Goal: Subscribe to service/newsletter

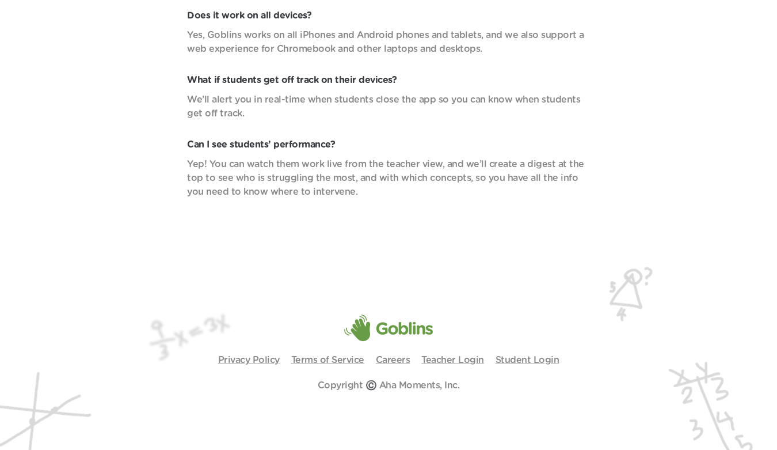
scroll to position [4047, 0]
click at [449, 363] on link "Teacher Login" at bounding box center [452, 359] width 63 height 9
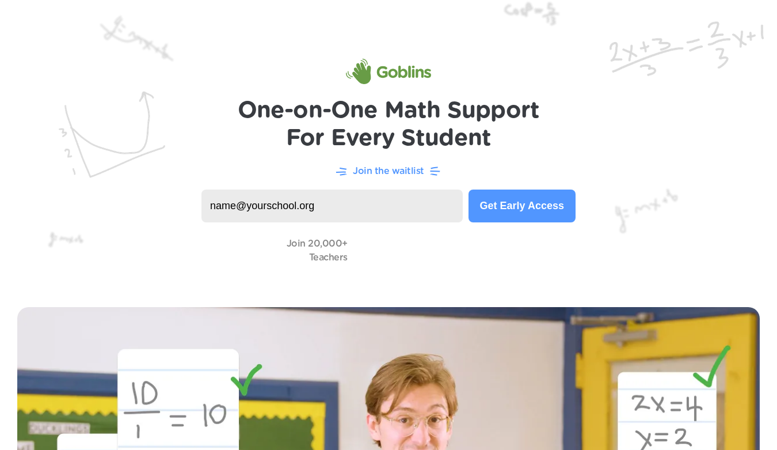
scroll to position [0, 0]
click at [371, 219] on input at bounding box center [332, 205] width 261 height 33
type input "karl.henry.romain@lrsd.org"
click at [548, 207] on button "Get Early Access" at bounding box center [522, 205] width 107 height 33
click at [351, 208] on input at bounding box center [329, 205] width 255 height 33
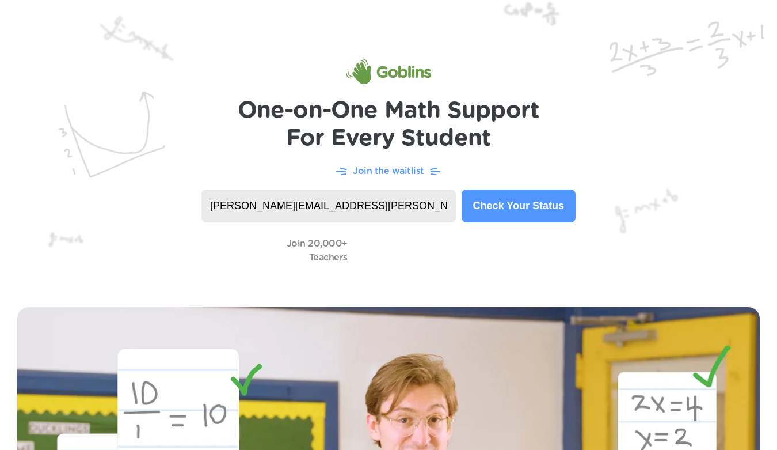
type input "karl.henry.romain@lrsd.org"
click at [531, 203] on button "Check Your Status" at bounding box center [519, 205] width 114 height 33
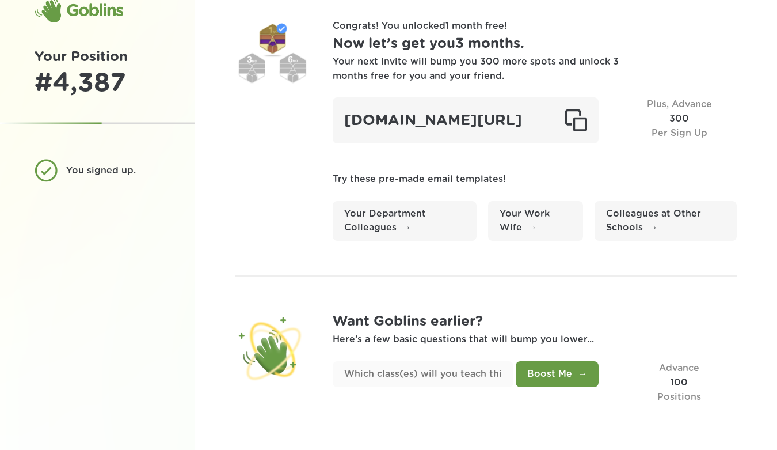
scroll to position [42, 0]
